Goal: Information Seeking & Learning: Learn about a topic

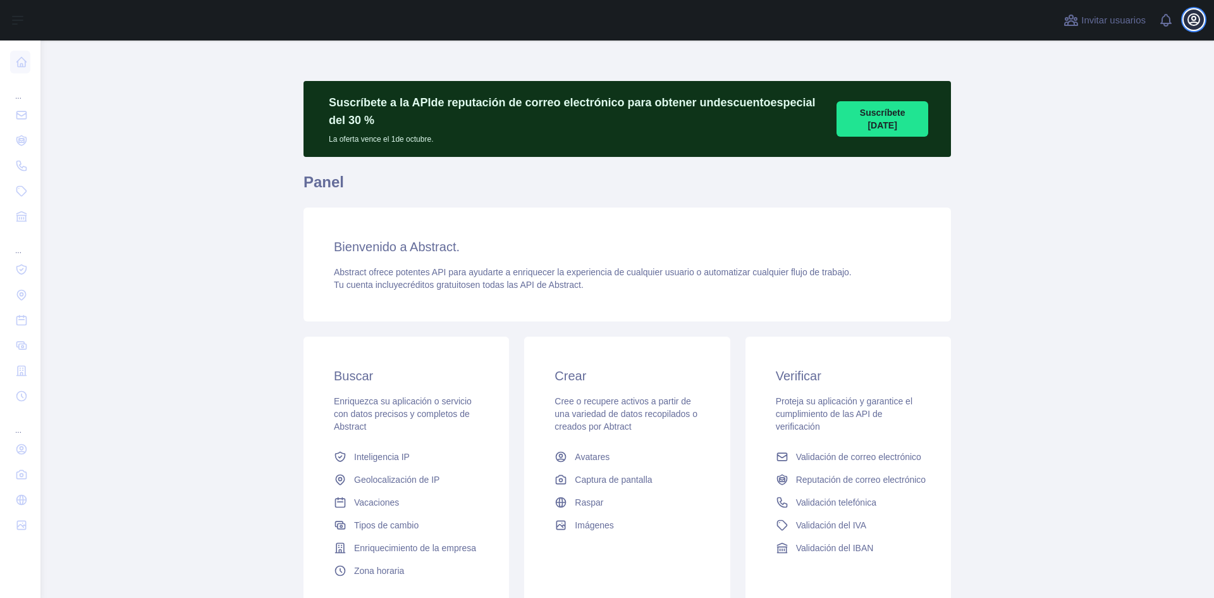
click at [1194, 16] on icon "button" at bounding box center [1193, 19] width 11 height 11
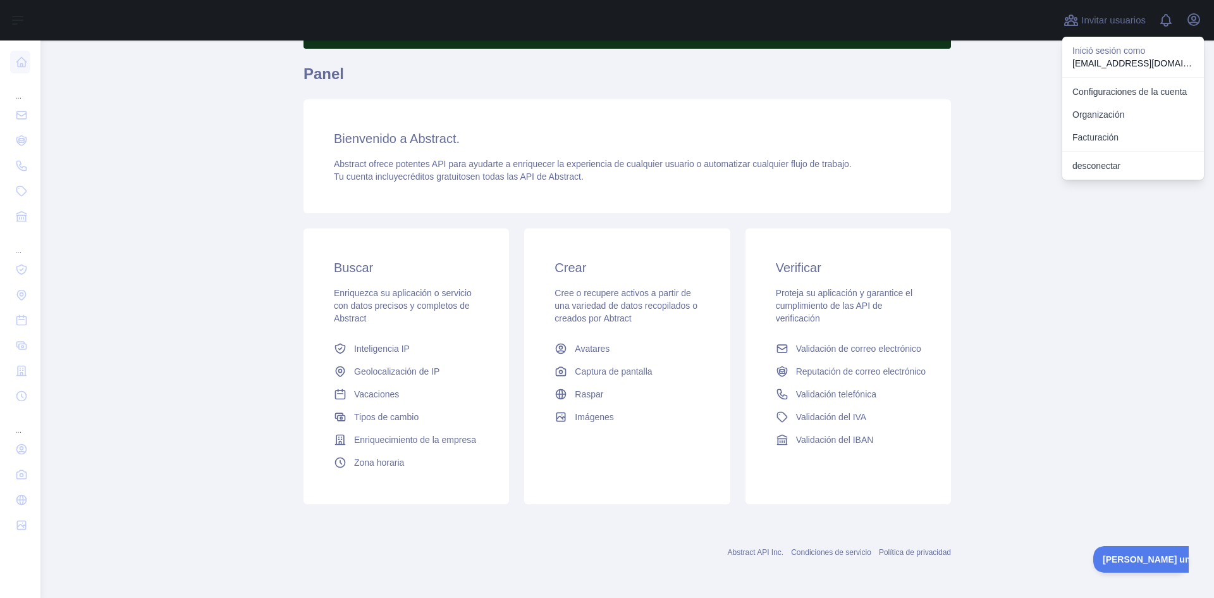
click at [820, 301] on font "Proteja su aplicación y garantice el cumplimiento de las API de verificación" at bounding box center [844, 305] width 137 height 35
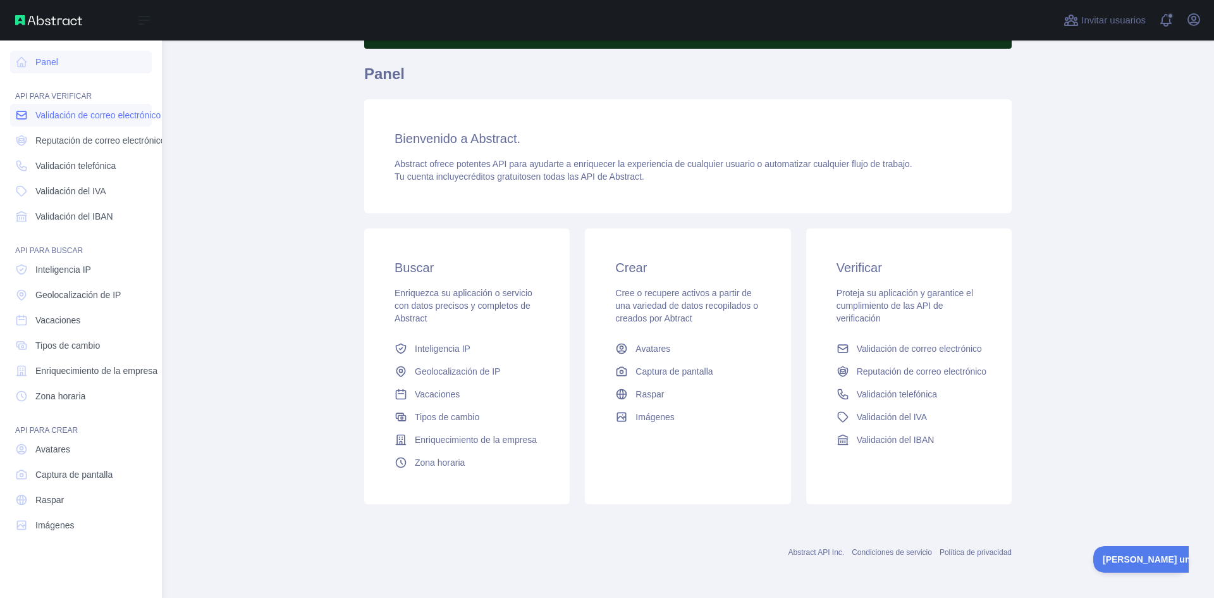
click at [78, 111] on font "Validación de correo electrónico" at bounding box center [97, 115] width 125 height 10
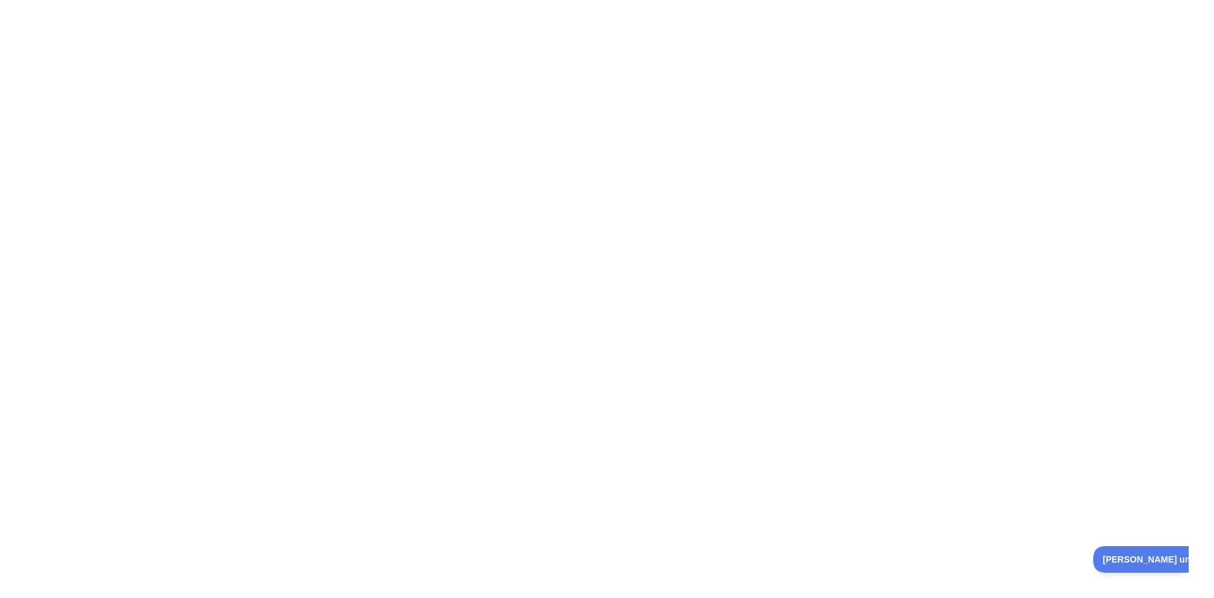
click at [412, 229] on div at bounding box center [607, 299] width 1214 height 598
click at [765, 194] on div at bounding box center [607, 299] width 1214 height 598
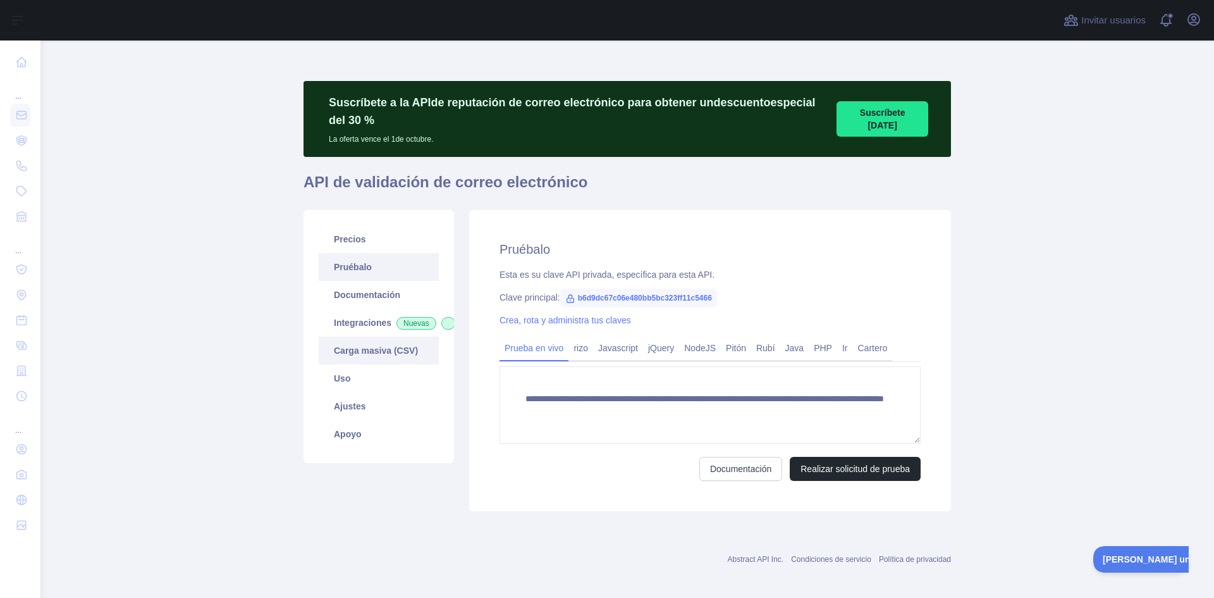
click at [356, 364] on link "Carga masiva (CSV)" at bounding box center [379, 350] width 120 height 28
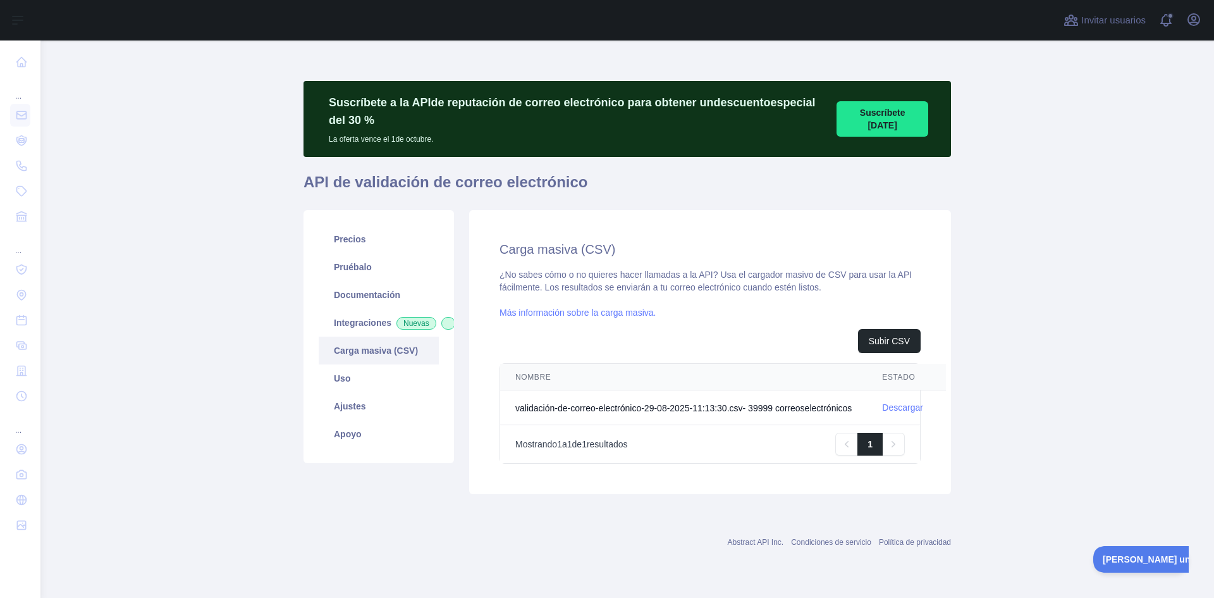
drag, startPoint x: 878, startPoint y: 114, endPoint x: 842, endPoint y: 244, distance: 134.6
click at [842, 243] on div "Suscríbete a la API de reputación de correo electrónico para obtener un descuen…" at bounding box center [628, 291] width 648 height 421
